Goal: Information Seeking & Learning: Learn about a topic

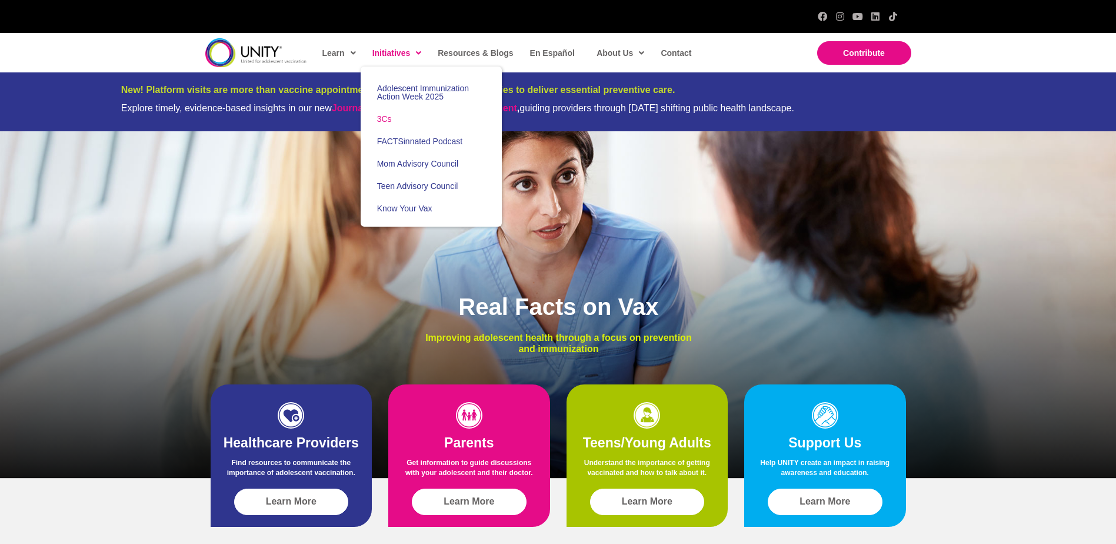
click at [395, 119] on link "3Cs" at bounding box center [431, 119] width 141 height 22
